Goal: Find specific page/section: Find specific page/section

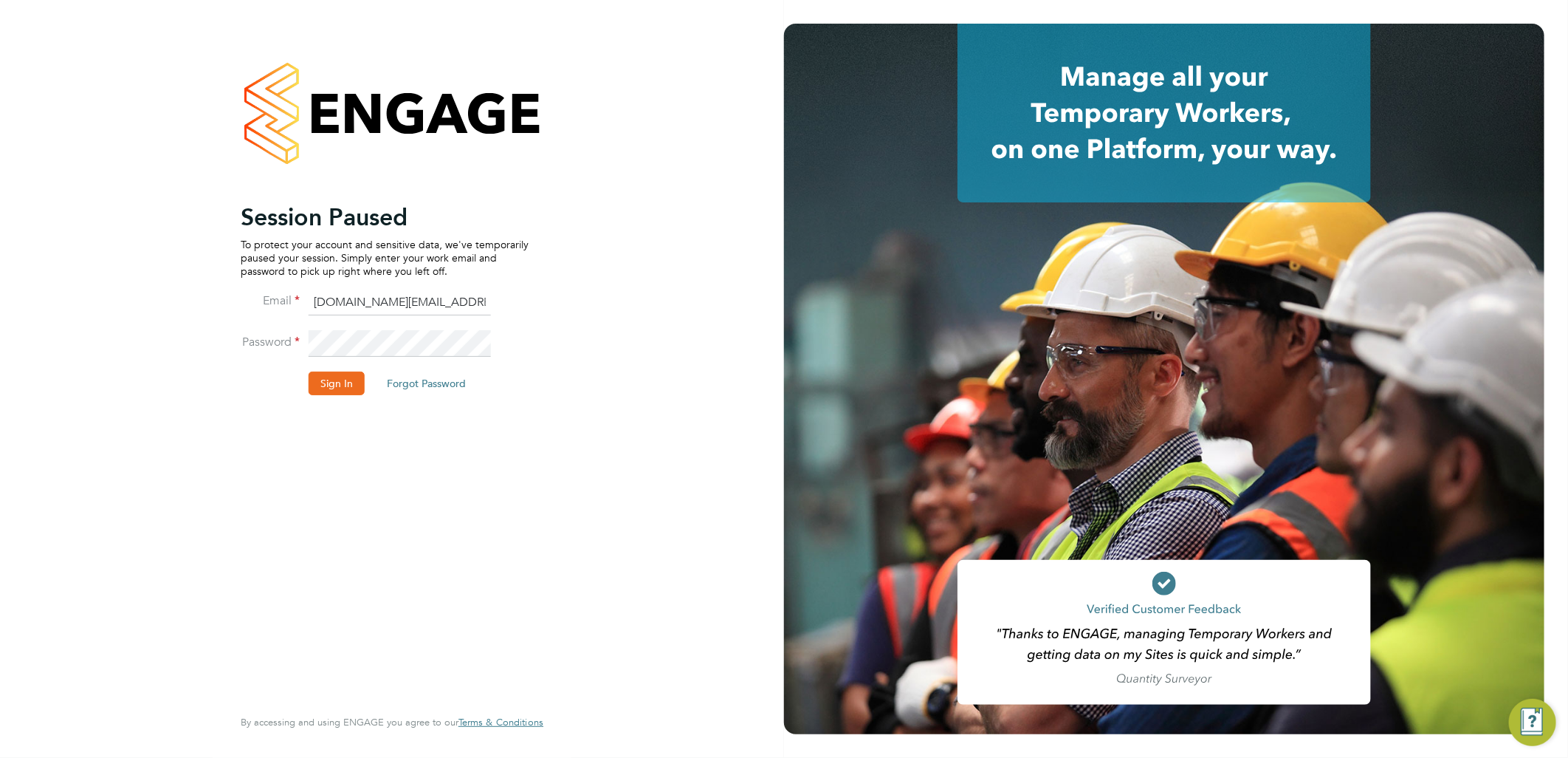
click at [341, 389] on button "Sign In" at bounding box center [336, 383] width 56 height 23
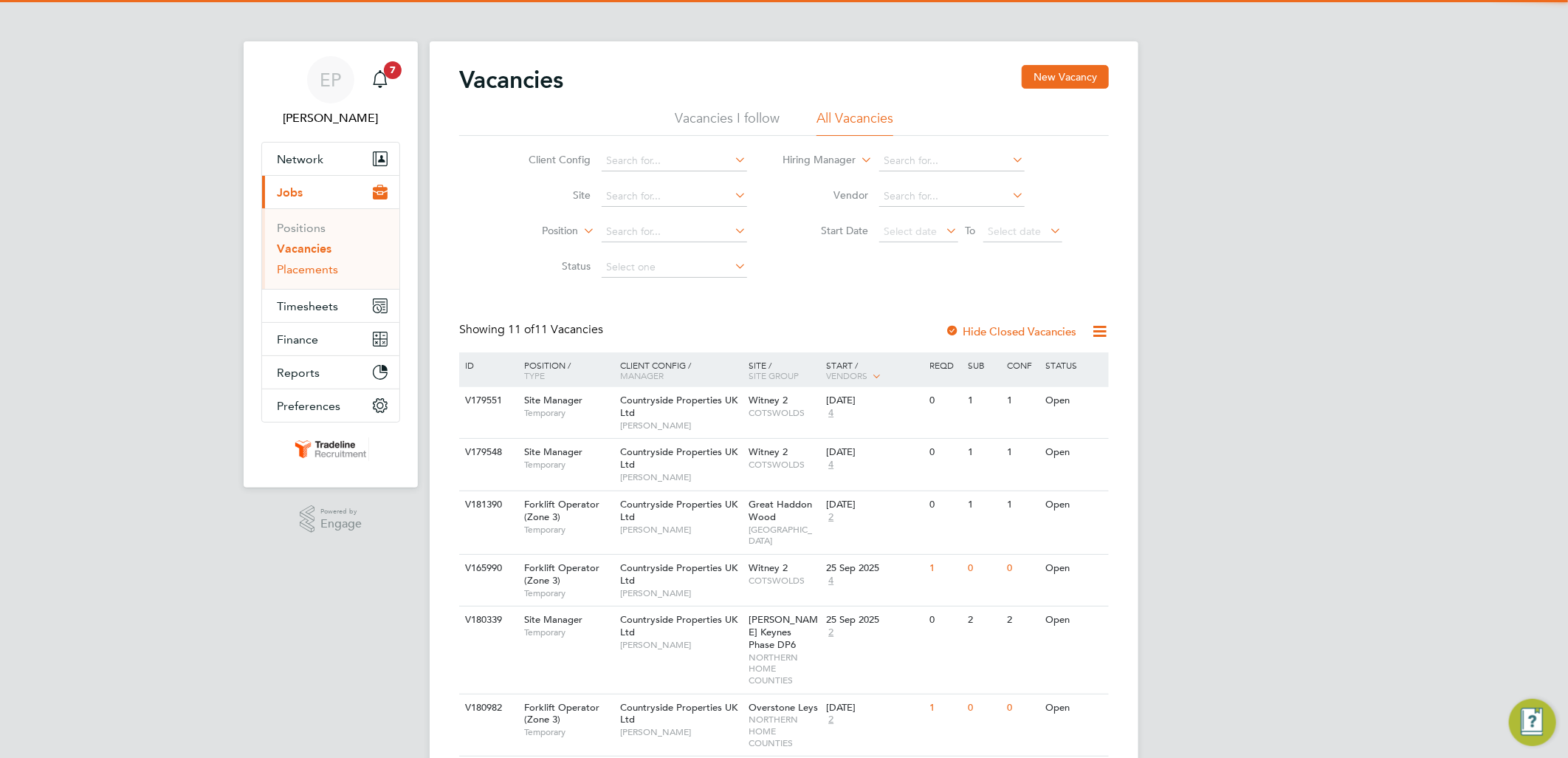
drag, startPoint x: 325, startPoint y: 274, endPoint x: 322, endPoint y: 266, distance: 8.5
click at [325, 274] on link "Placements" at bounding box center [308, 269] width 61 height 14
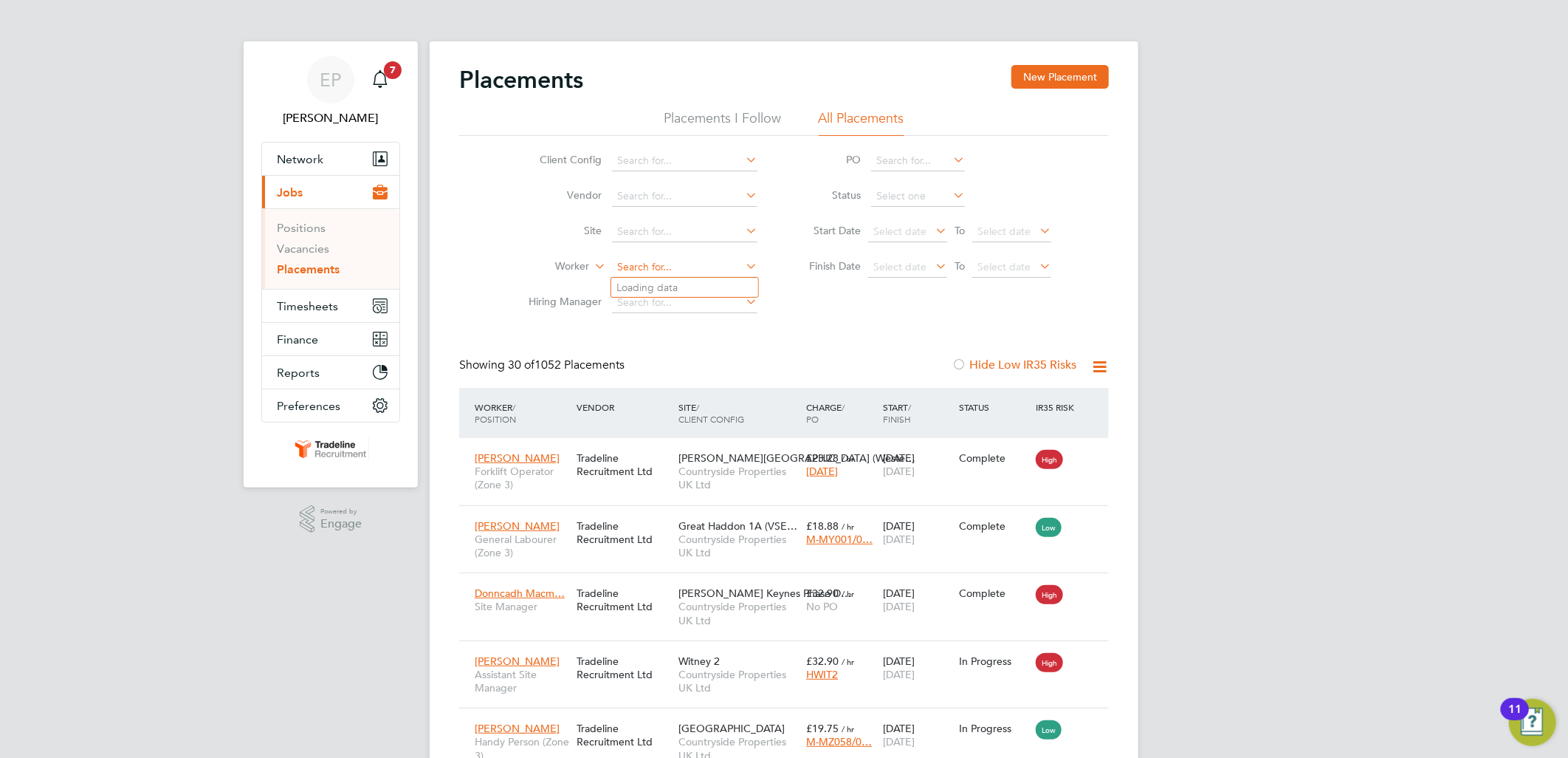
click at [650, 266] on input at bounding box center [685, 267] width 145 height 21
click at [670, 292] on li "Nich olas Sweeney" at bounding box center [685, 288] width 147 height 20
type input "Nicholas Sweeney"
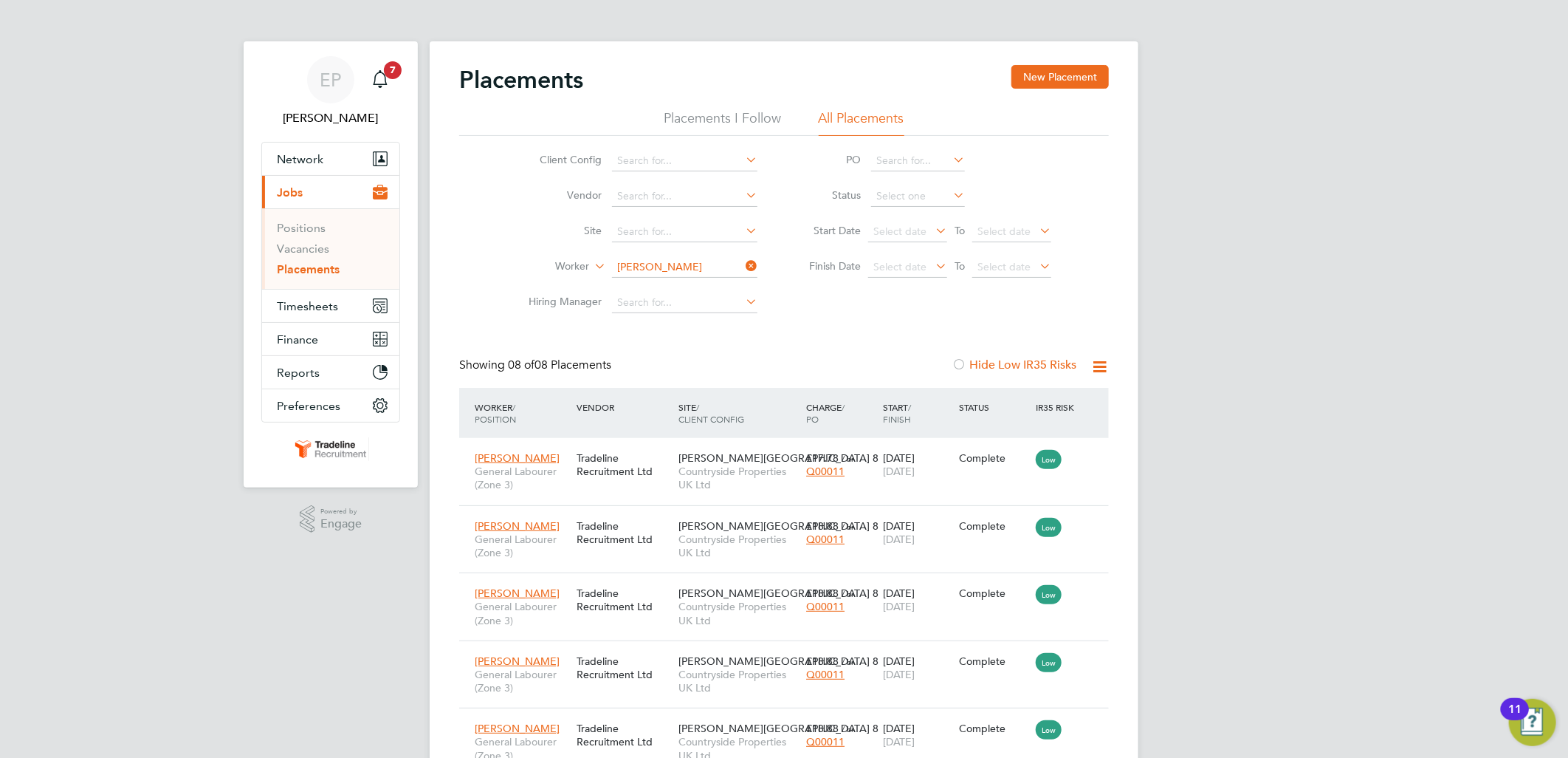
click at [743, 262] on icon at bounding box center [743, 266] width 0 height 21
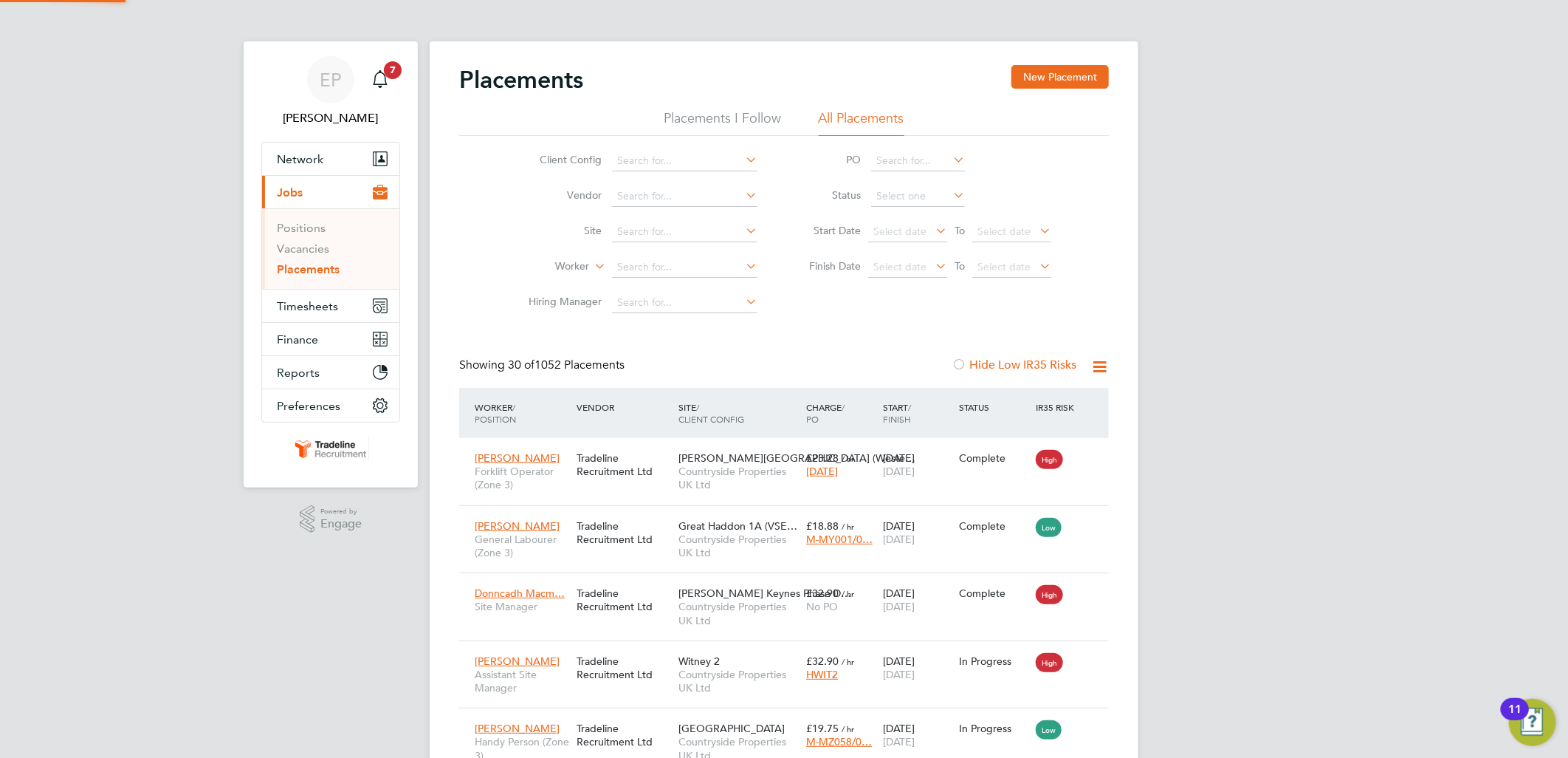
scroll to position [56, 128]
click at [316, 247] on link "Vacancies" at bounding box center [303, 248] width 52 height 14
